Goal: Task Accomplishment & Management: Manage account settings

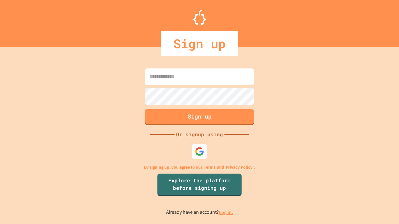
click at [226, 212] on link "Log in." at bounding box center [226, 212] width 14 height 7
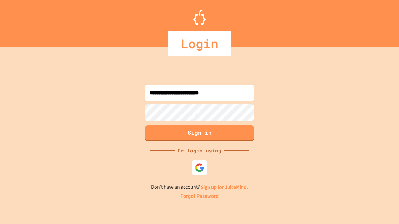
type input "**********"
